Goal: Transaction & Acquisition: Download file/media

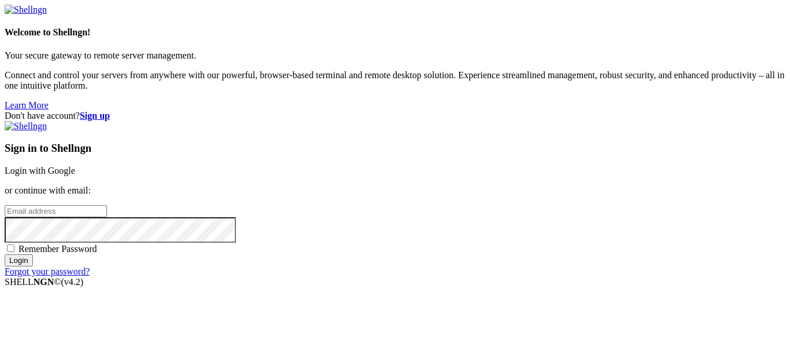
click at [75, 165] on link "Login with Google" at bounding box center [40, 170] width 71 height 10
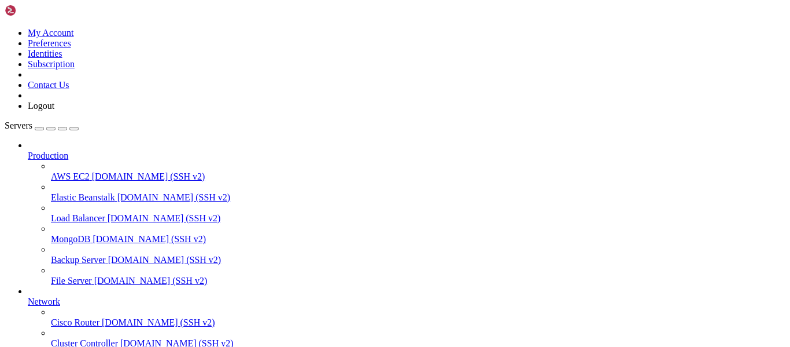
scroll to position [182, 0]
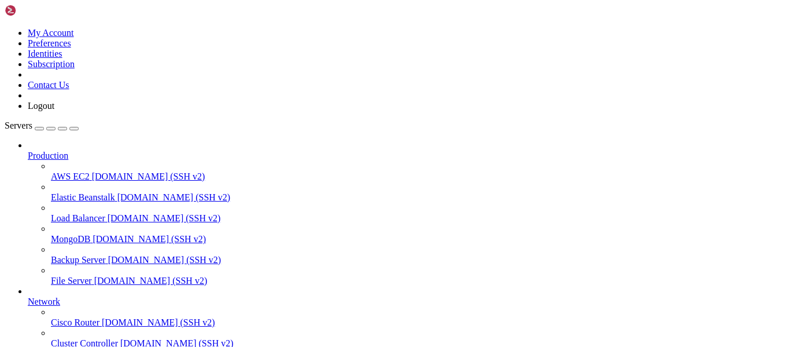
scroll to position [409, 0]
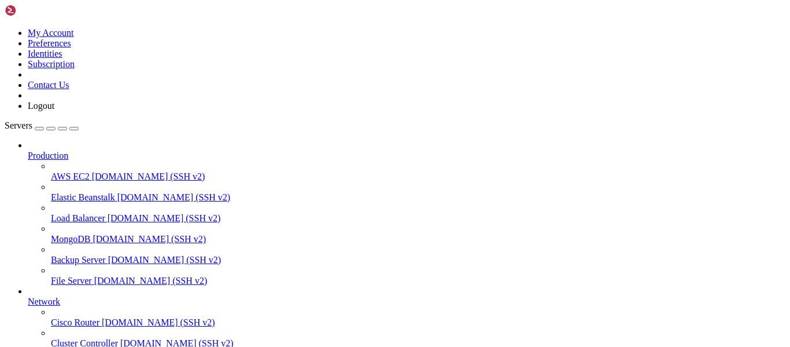
type input "/home/vanilla/skib"
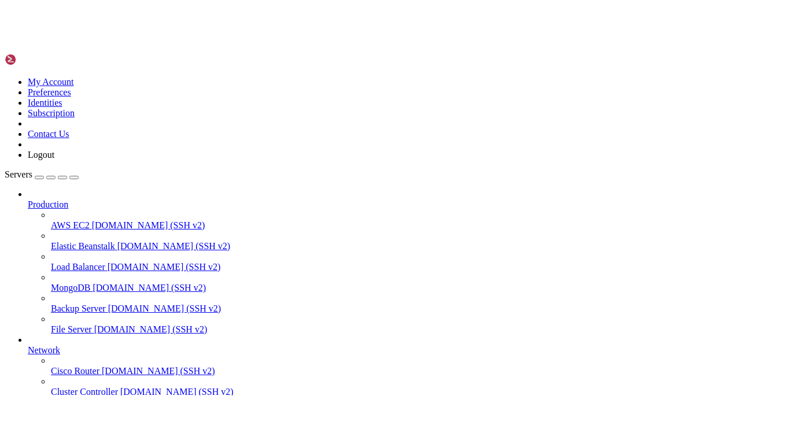
scroll to position [0, 0]
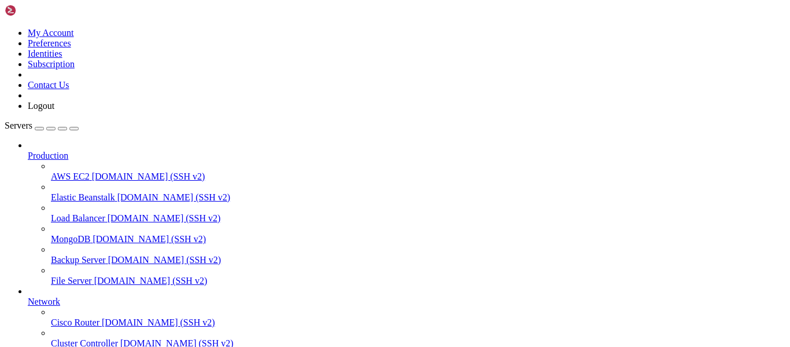
click at [780, 121] on div at bounding box center [395, 173] width 790 height 347
click at [764, 182] on div at bounding box center [395, 173] width 790 height 347
